Goal: Transaction & Acquisition: Purchase product/service

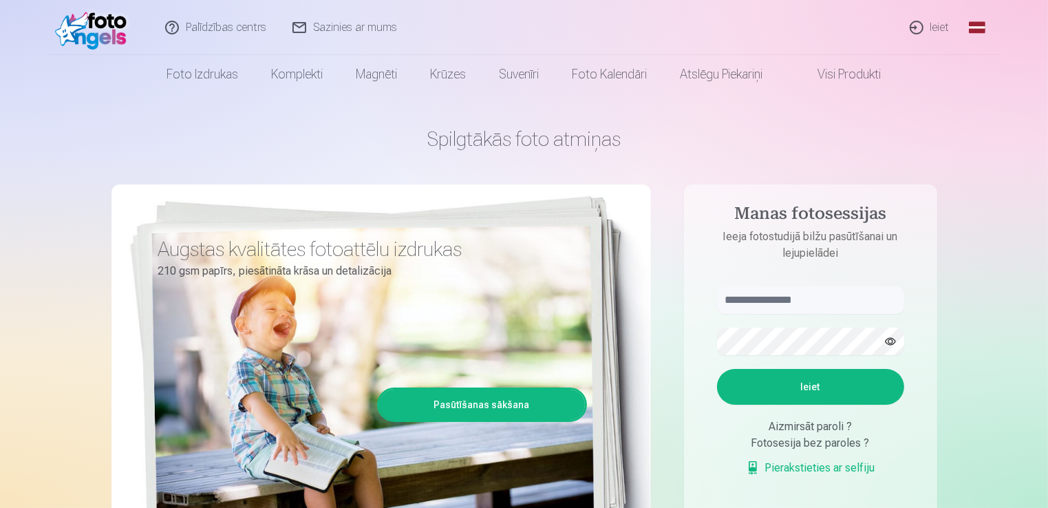
click at [509, 400] on link "Pasūtīšanas sākšana" at bounding box center [482, 404] width 206 height 30
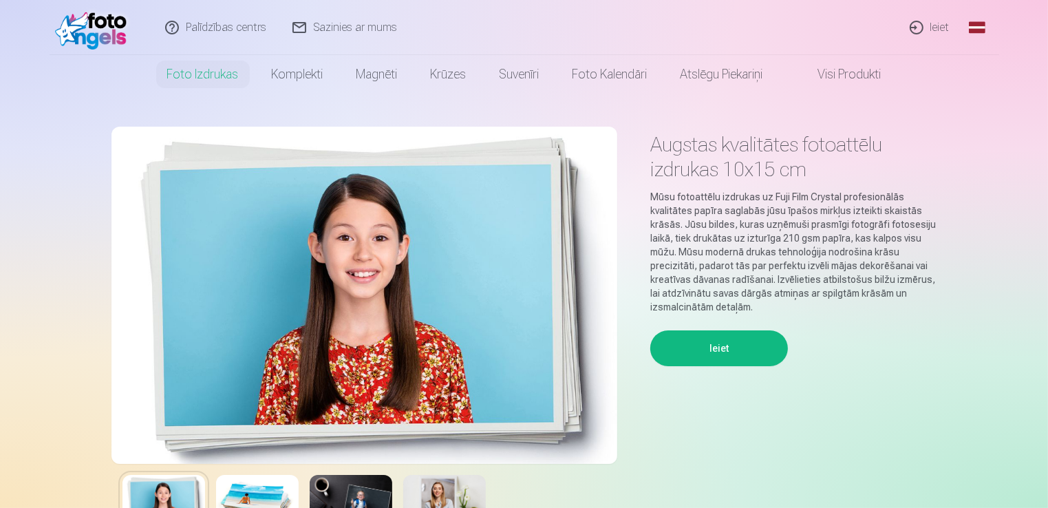
click at [714, 357] on button "Ieiet" at bounding box center [719, 348] width 138 height 36
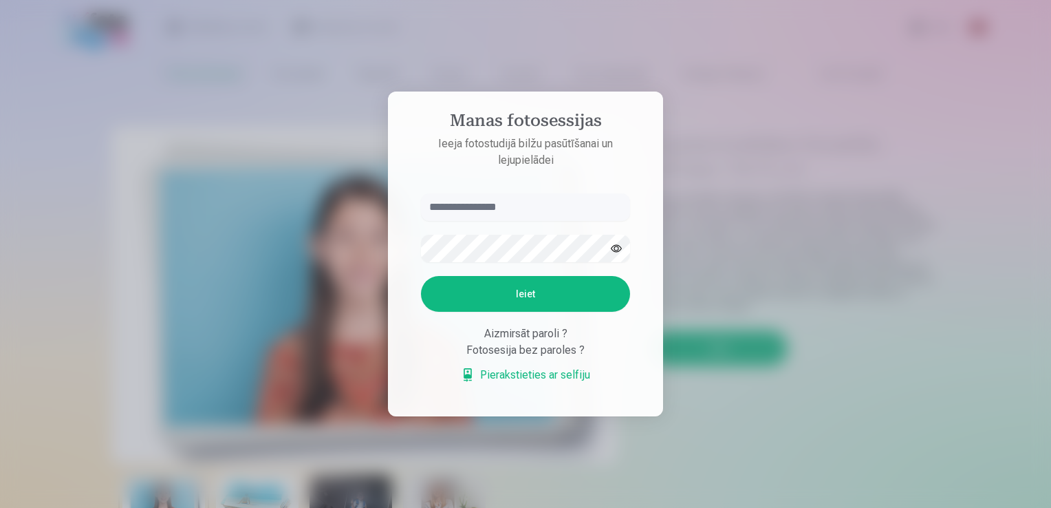
type input "*"
type input "**********"
click at [616, 249] on button "button" at bounding box center [616, 248] width 26 height 26
click at [510, 287] on button "Ieiet" at bounding box center [525, 294] width 209 height 36
click at [0, 0] on p "Kaut kas ir noticis nepareizi. Mēģiniet vēlreiz." at bounding box center [0, 0] width 0 height 0
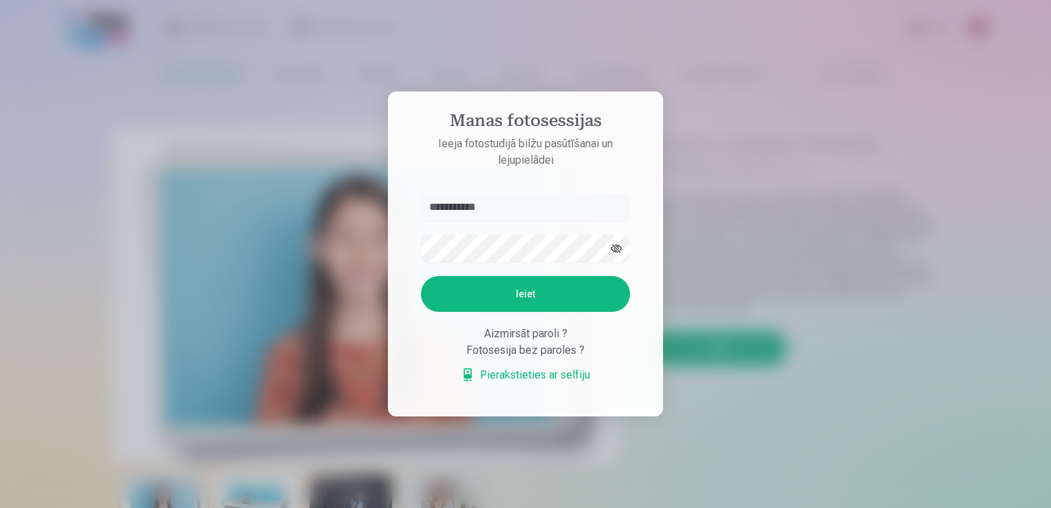
click at [508, 355] on div "Fotosesija bez paroles ?" at bounding box center [525, 350] width 209 height 17
click at [512, 349] on div "Fotosesija bez paroles ?" at bounding box center [525, 350] width 209 height 17
click at [521, 373] on link "Pierakstieties ar selfiju" at bounding box center [525, 375] width 129 height 17
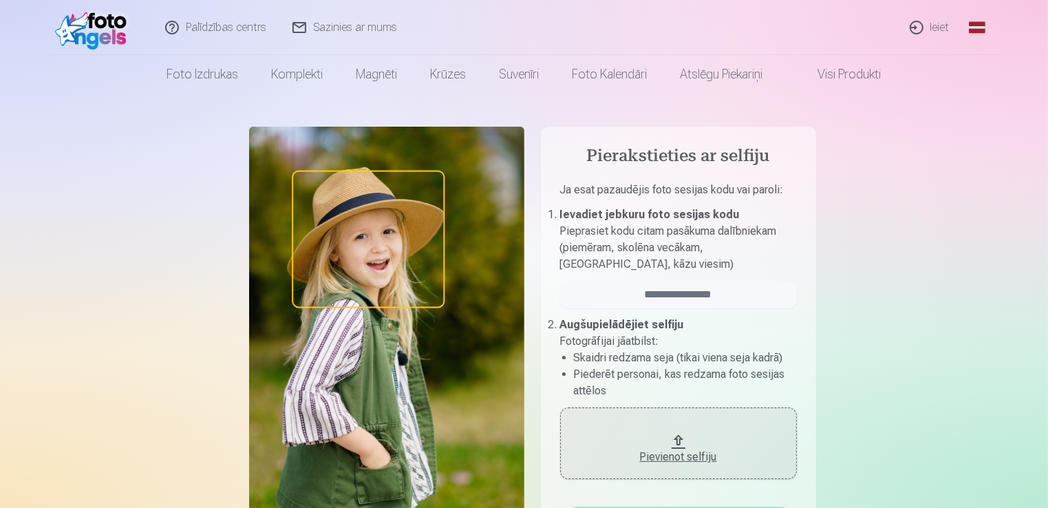
click at [667, 440] on div "Pievienot selfiju" at bounding box center [678, 452] width 209 height 25
click at [696, 459] on div "Pievienot selfiju" at bounding box center [678, 456] width 209 height 17
